Goal: Task Accomplishment & Management: Manage account settings

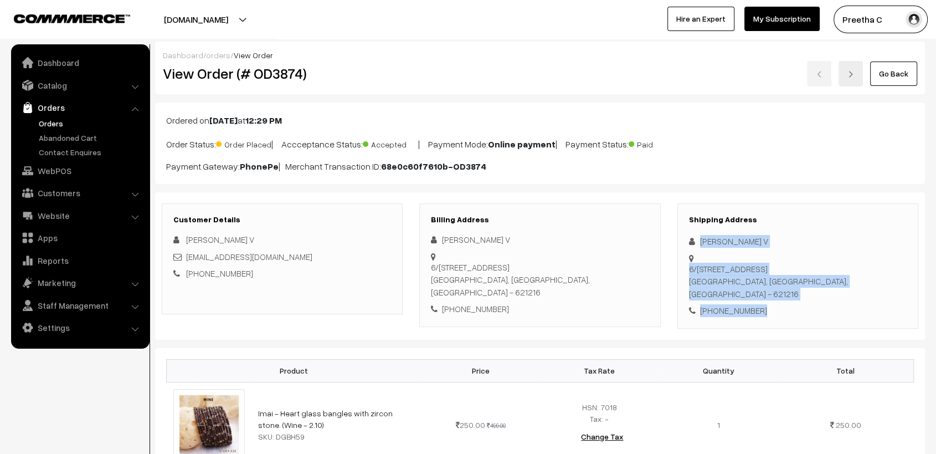
click at [900, 83] on link "Go Back" at bounding box center [893, 73] width 47 height 24
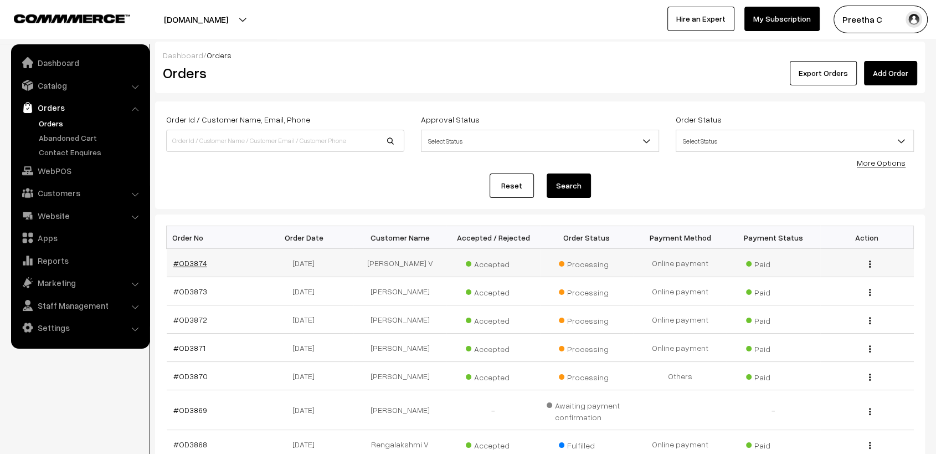
click at [177, 263] on link "#OD3874" at bounding box center [190, 262] width 34 height 9
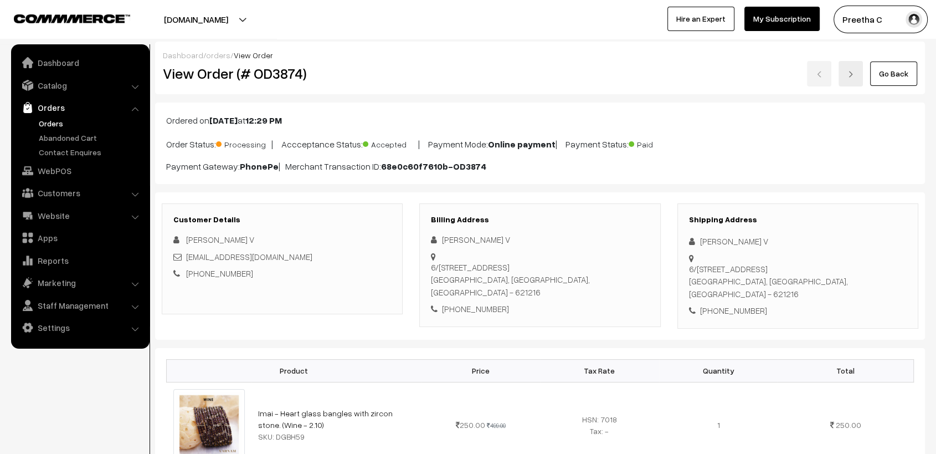
click at [891, 78] on link "Go Back" at bounding box center [893, 73] width 47 height 24
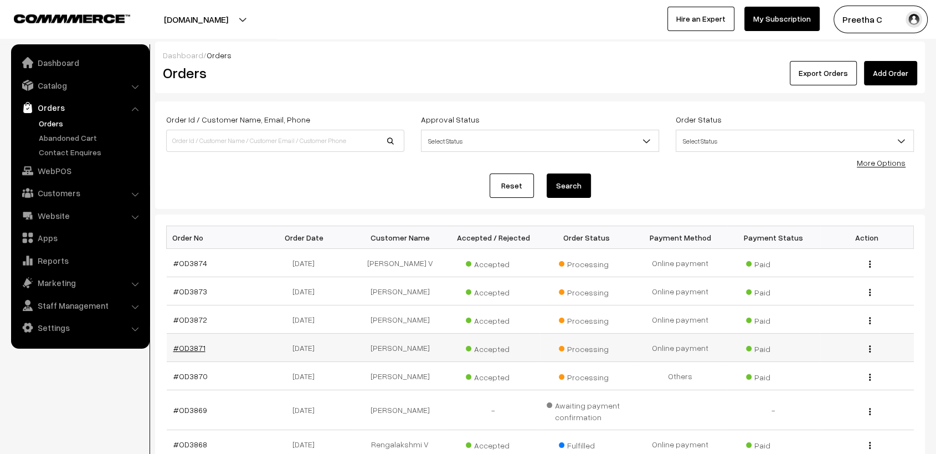
click at [193, 345] on link "#OD3871" at bounding box center [189, 347] width 32 height 9
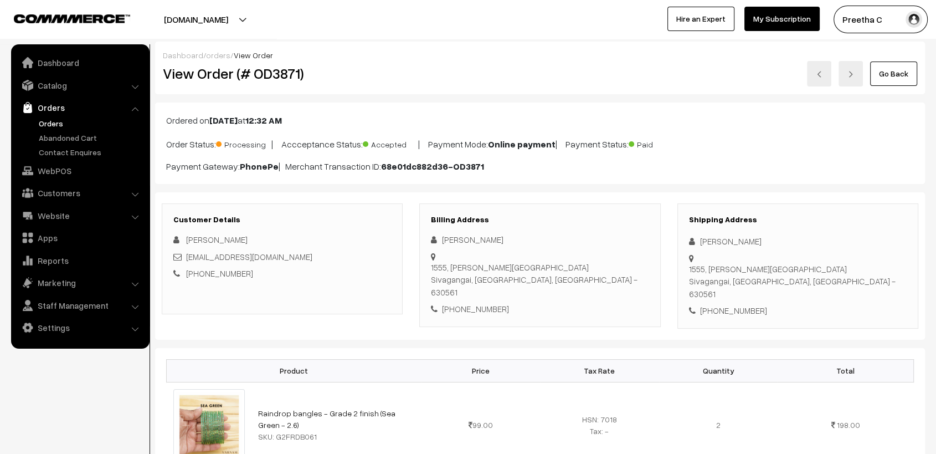
scroll to position [61, 0]
